Goal: Transaction & Acquisition: Download file/media

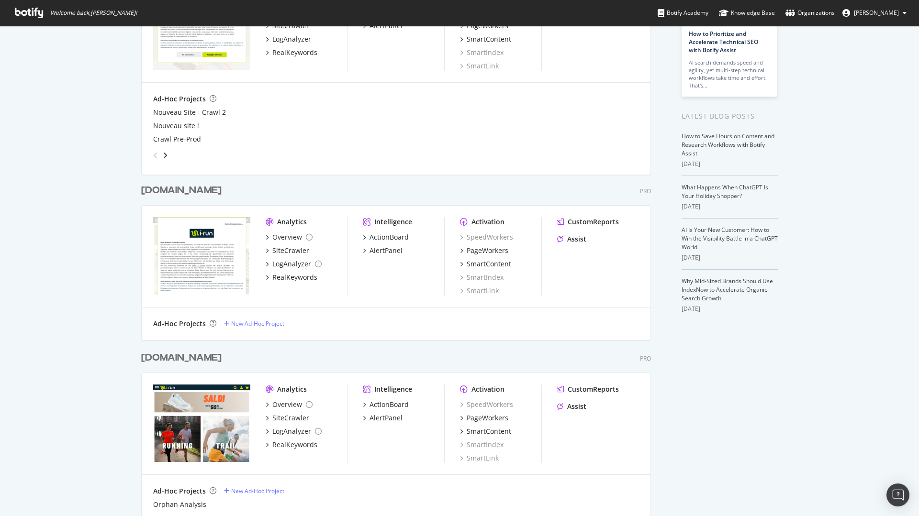
scroll to position [115, 0]
click at [157, 185] on div "[DOMAIN_NAME]" at bounding box center [181, 189] width 80 height 14
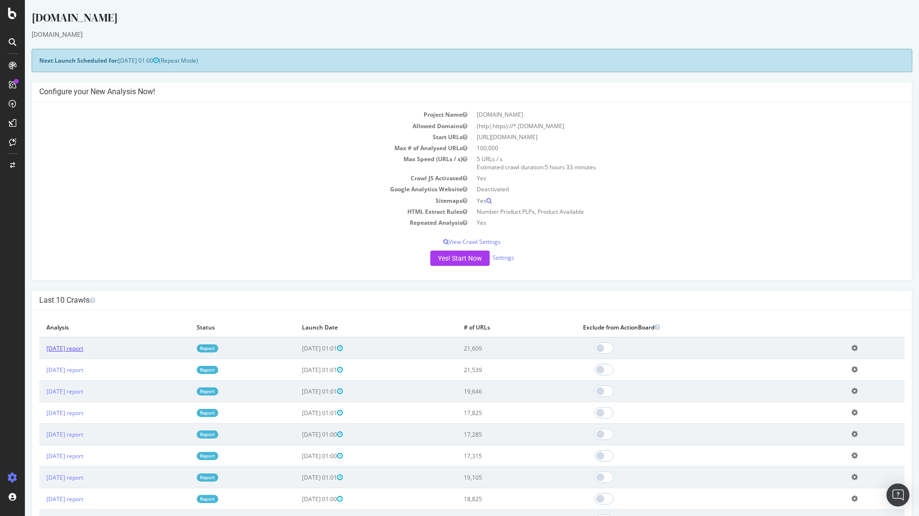
click at [83, 348] on link "2025 Sep. 13th report" at bounding box center [64, 349] width 37 height 8
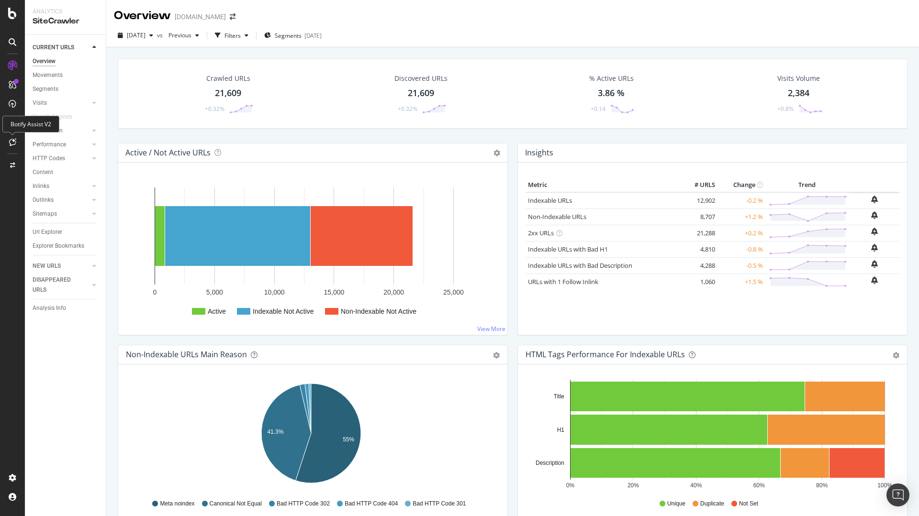
click at [17, 138] on div at bounding box center [12, 141] width 15 height 15
click at [12, 146] on div at bounding box center [12, 141] width 15 height 15
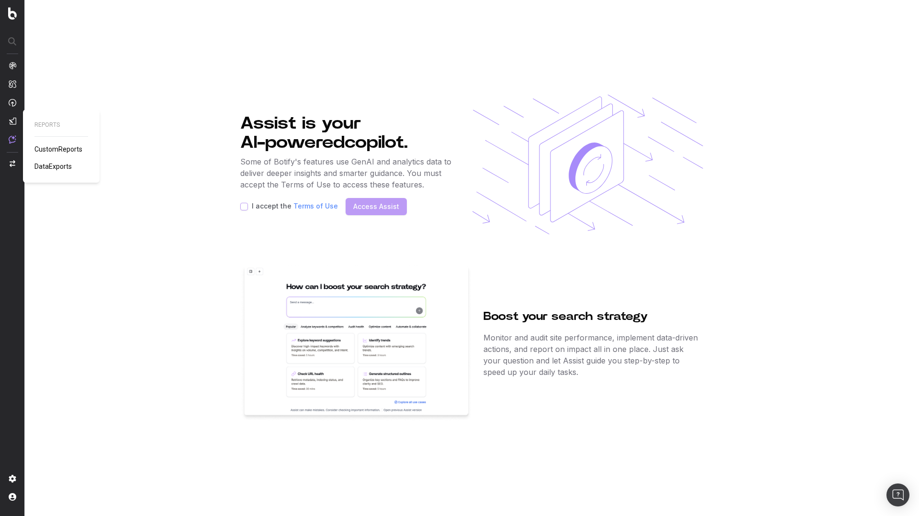
click at [54, 164] on span "DataExports" at bounding box center [52, 167] width 37 height 8
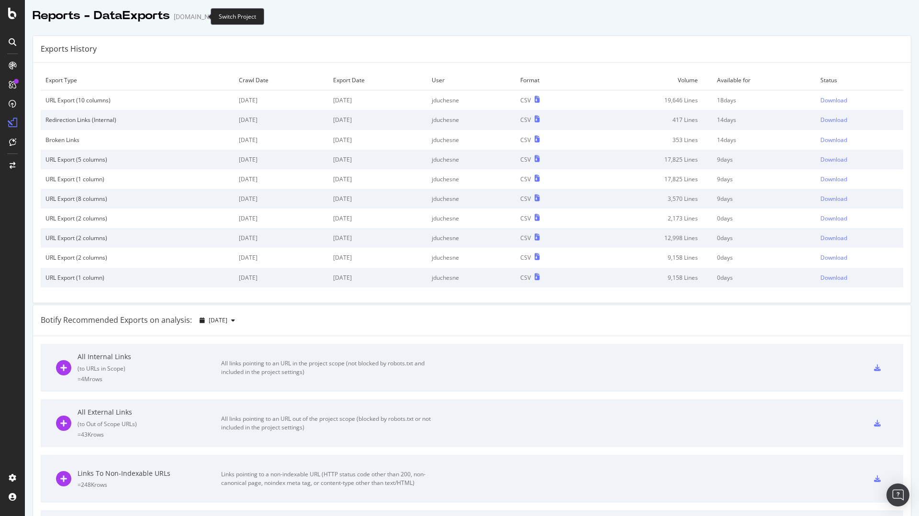
click at [229, 16] on icon "arrow-right-arrow-left" at bounding box center [232, 16] width 6 height 7
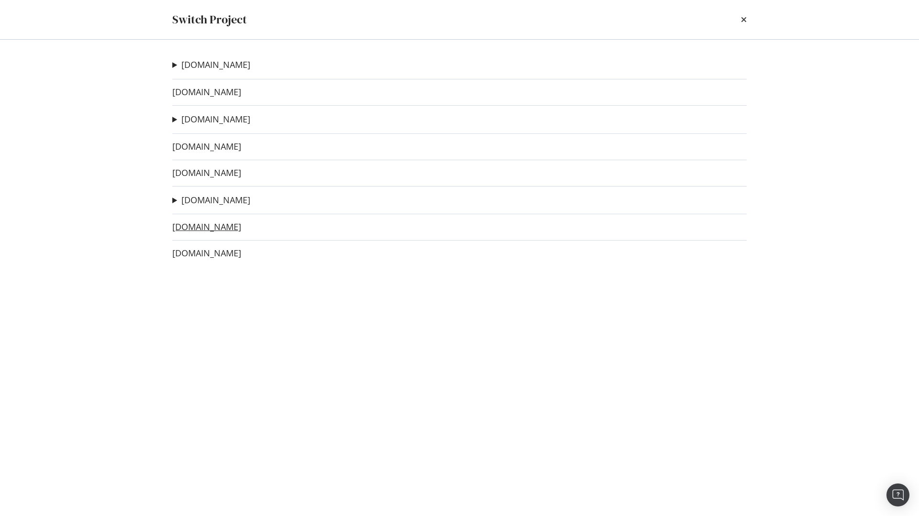
click at [192, 228] on link "[DOMAIN_NAME]" at bounding box center [206, 227] width 69 height 10
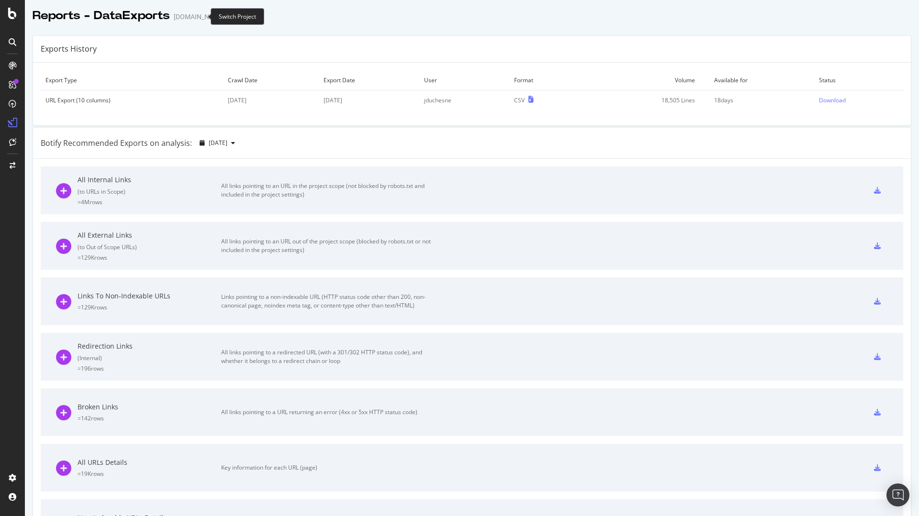
click at [229, 19] on icon "arrow-right-arrow-left" at bounding box center [232, 16] width 6 height 7
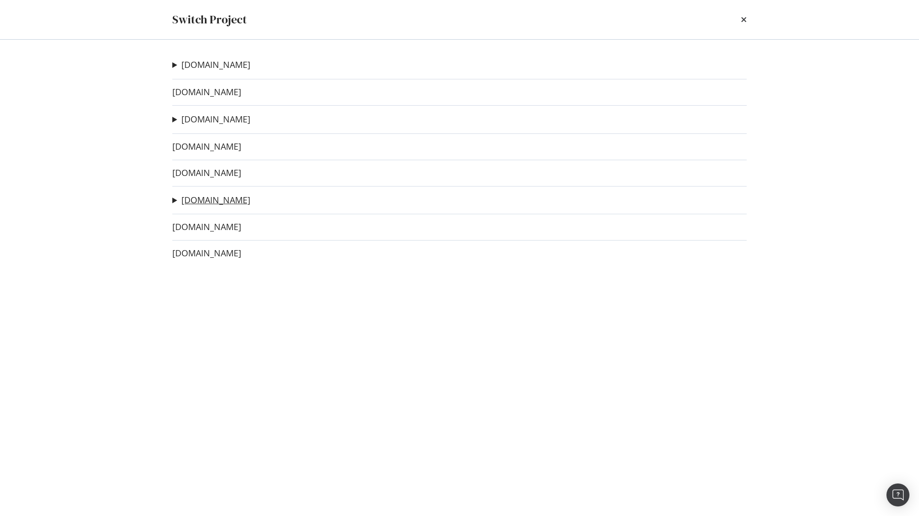
click at [202, 197] on link "[DOMAIN_NAME]" at bounding box center [215, 200] width 69 height 10
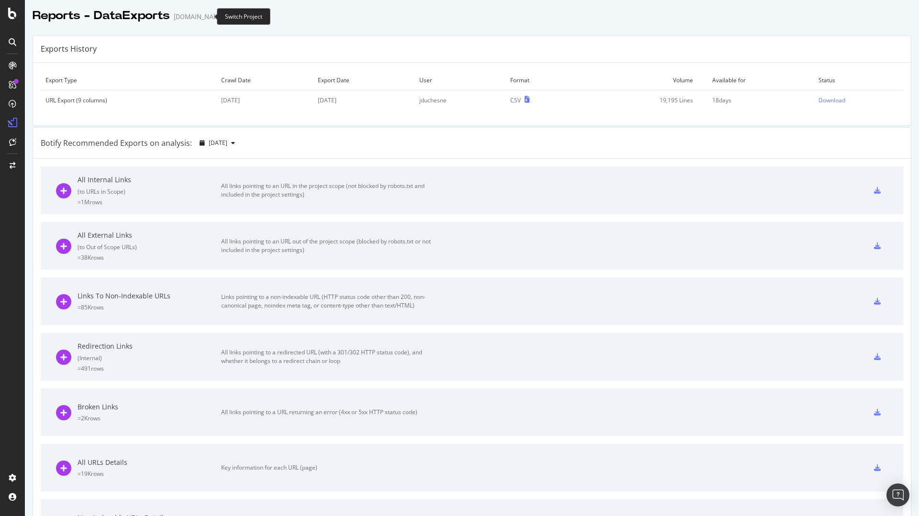
click at [229, 16] on icon "arrow-right-arrow-left" at bounding box center [232, 16] width 6 height 7
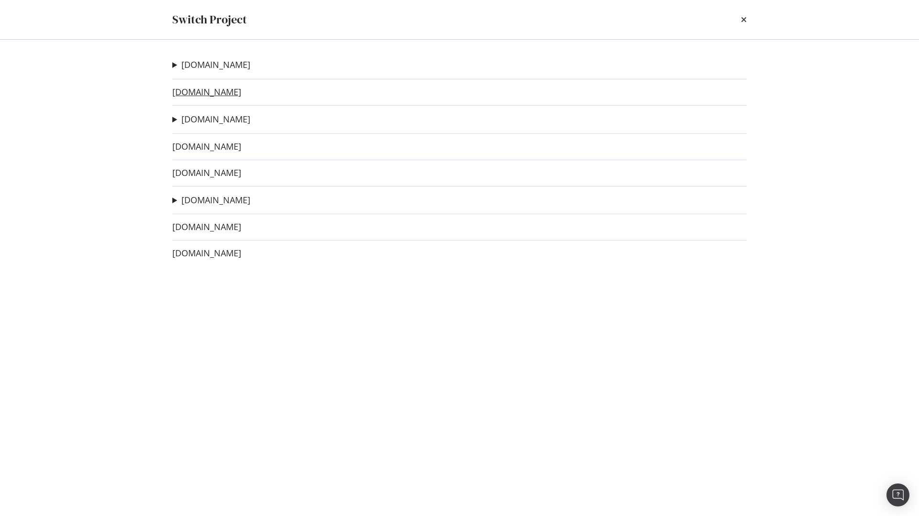
click at [192, 96] on link "[DOMAIN_NAME]" at bounding box center [206, 92] width 69 height 10
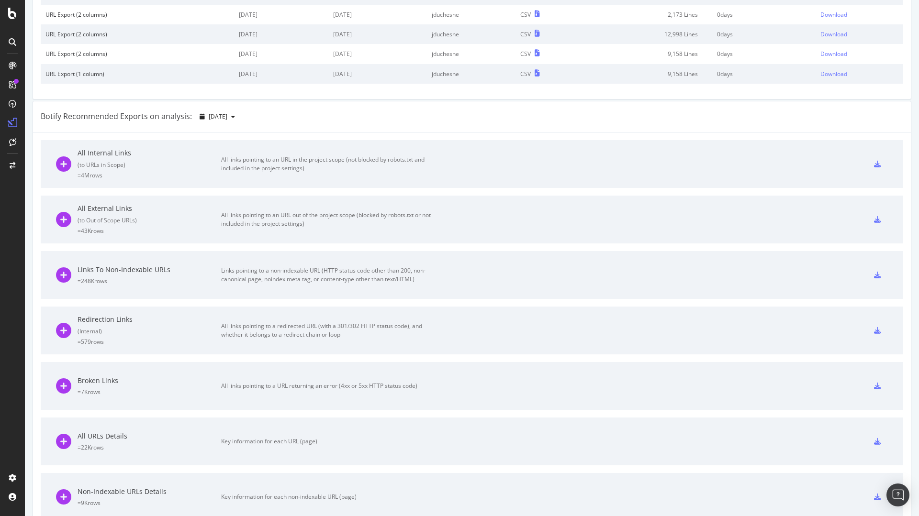
scroll to position [230, 0]
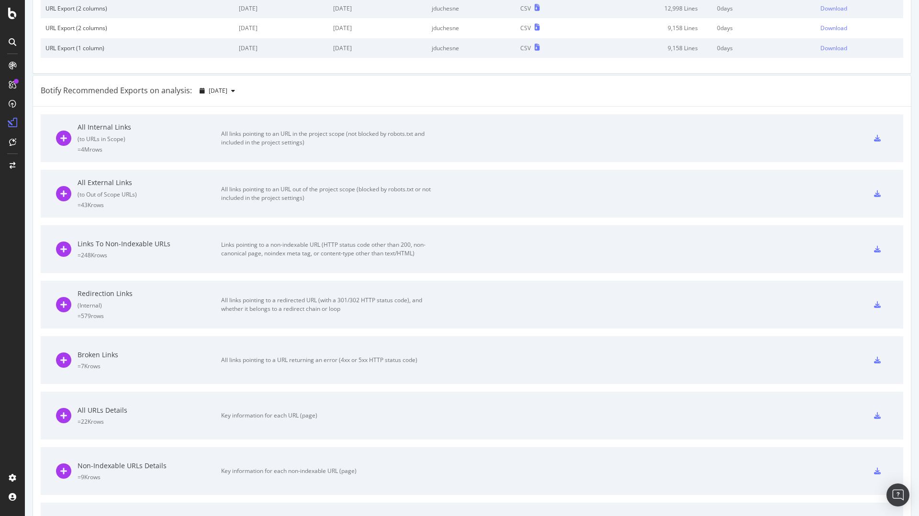
click at [103, 357] on div "Broken Links" at bounding box center [150, 355] width 144 height 10
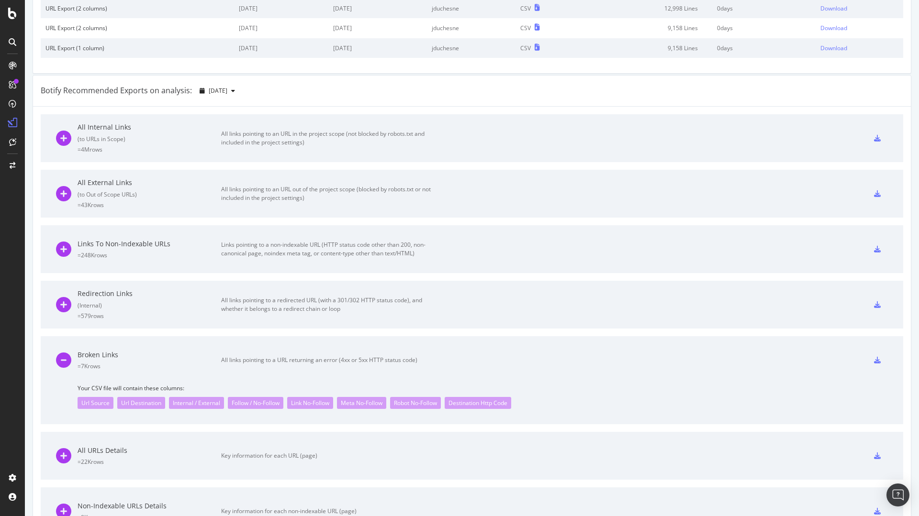
click at [233, 374] on div "Broken Links = 7K rows All links pointing to a URL returning an error (4xx or 5…" at bounding box center [246, 360] width 380 height 48
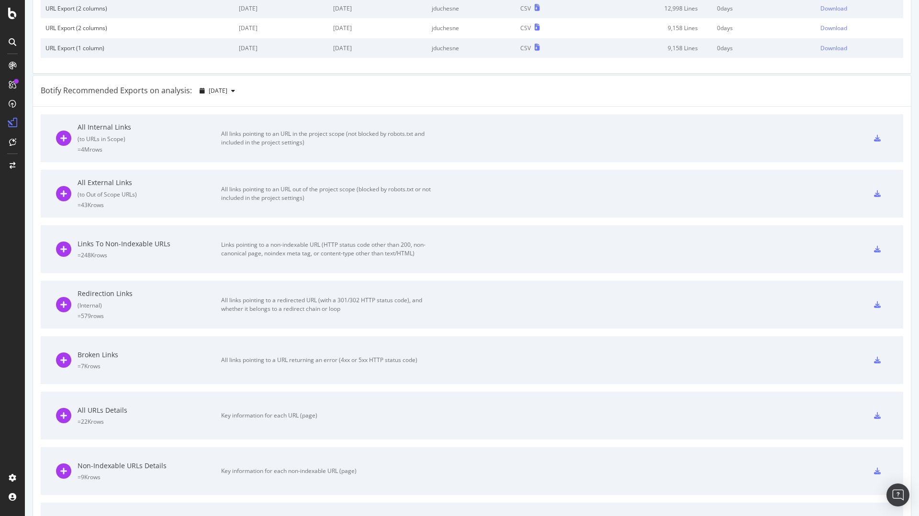
drag, startPoint x: 408, startPoint y: 367, endPoint x: 521, endPoint y: 382, distance: 114.4
click at [417, 368] on div "Broken Links = 7K rows All links pointing to a URL returning an error (4xx or 5…" at bounding box center [246, 360] width 380 height 48
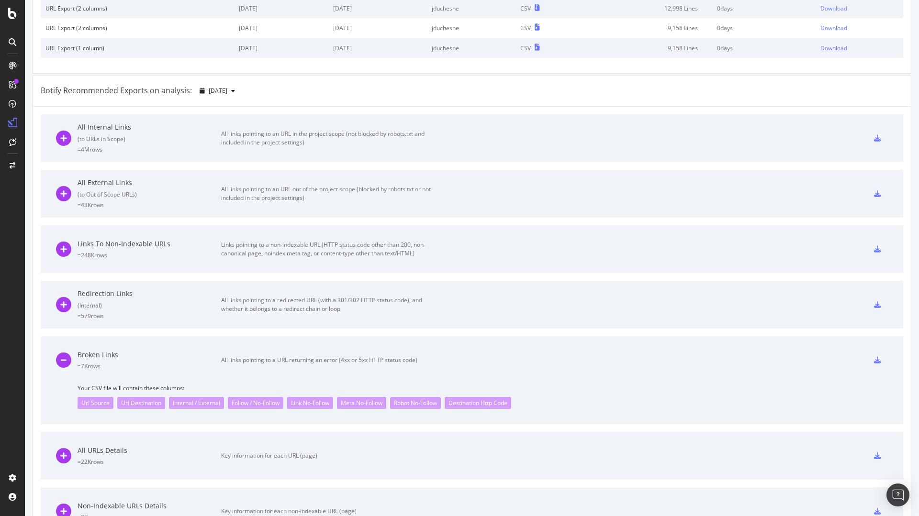
click at [874, 359] on icon at bounding box center [877, 360] width 7 height 7
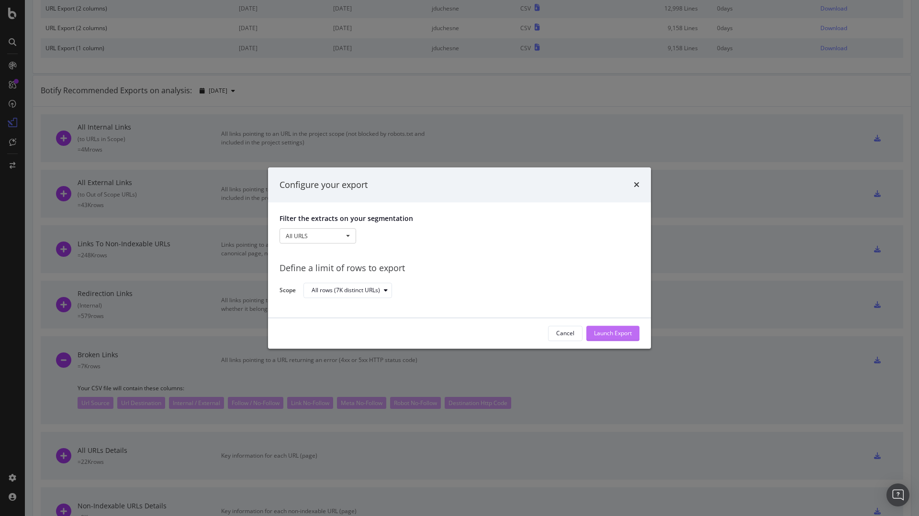
click at [622, 334] on div "Launch Export" at bounding box center [613, 334] width 38 height 8
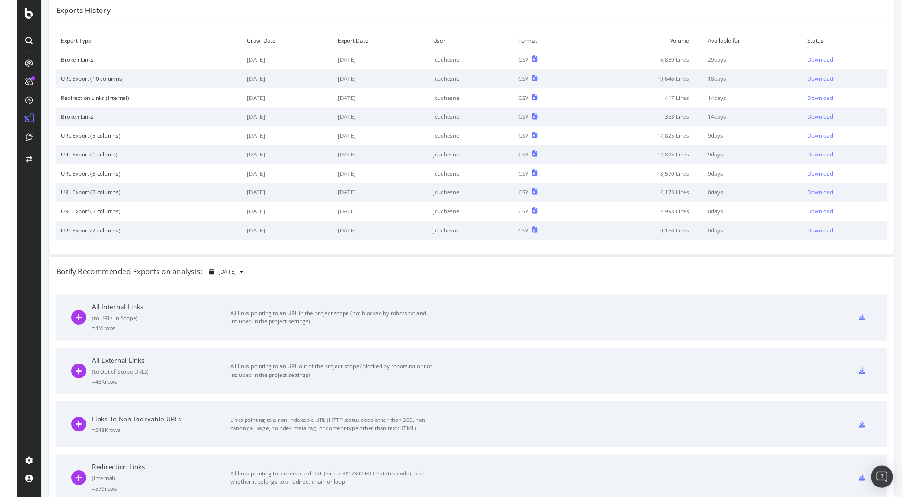
scroll to position [0, 0]
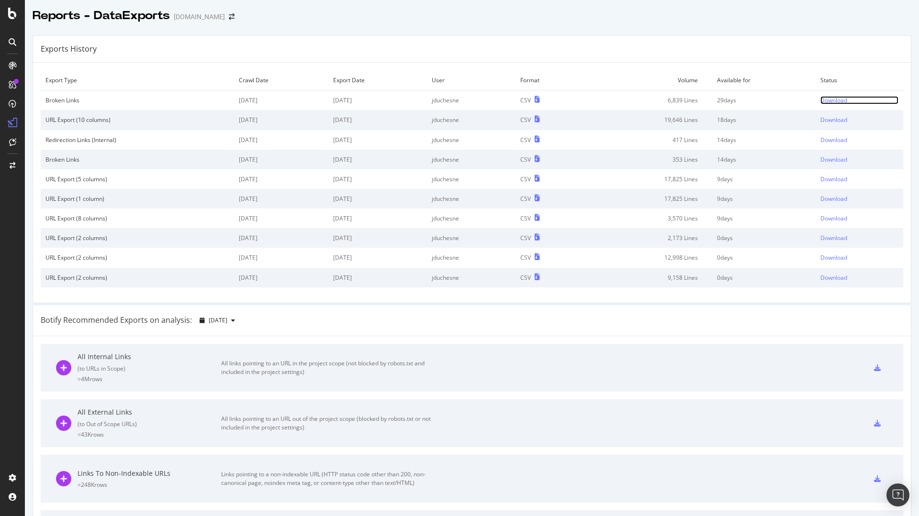
click at [820, 99] on div "Download" at bounding box center [833, 100] width 27 height 8
